Goal: Find specific page/section: Find specific page/section

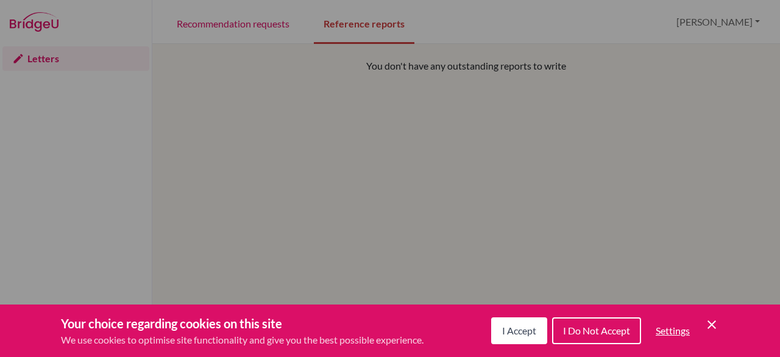
click at [524, 329] on span "I Accept" at bounding box center [519, 330] width 34 height 12
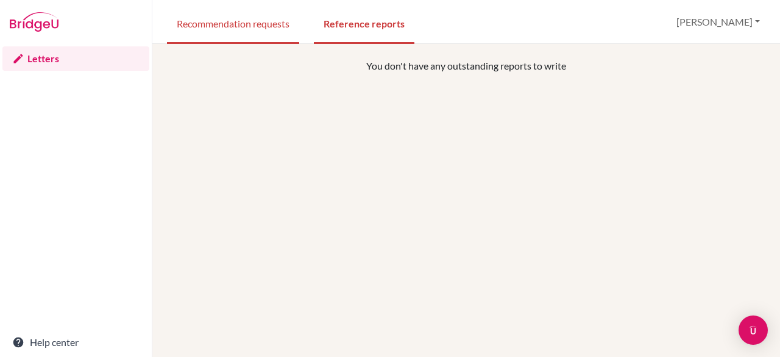
click at [263, 38] on link "Recommendation requests" at bounding box center [233, 23] width 132 height 42
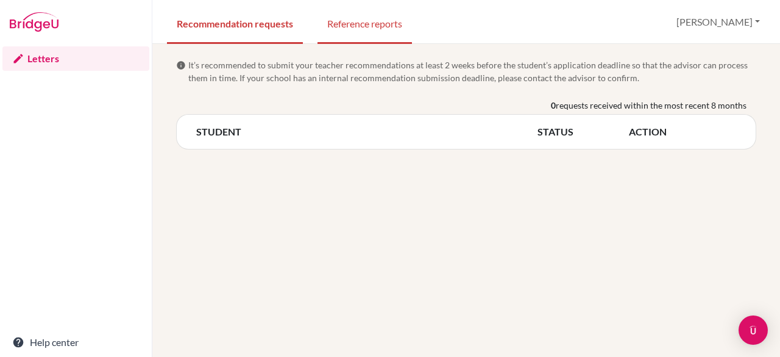
click at [349, 25] on link "Reference reports" at bounding box center [365, 23] width 94 height 42
